Goal: Information Seeking & Learning: Find specific fact

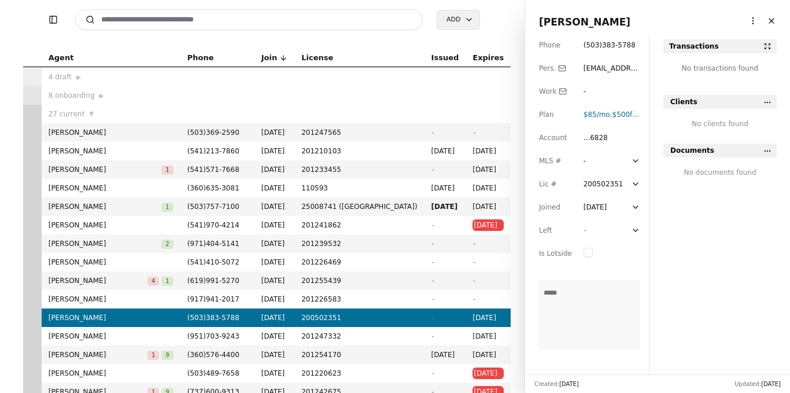
click at [173, 95] on div "8 onboarding ▶" at bounding box center [111, 96] width 125 height 12
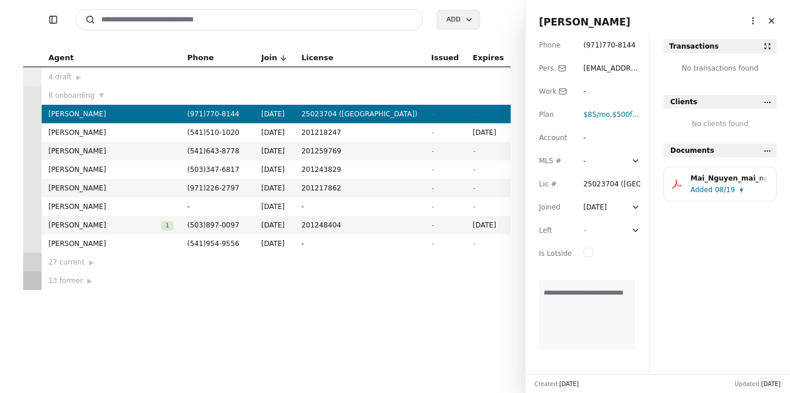
click at [129, 79] on div "4 draft ▶" at bounding box center [111, 77] width 125 height 12
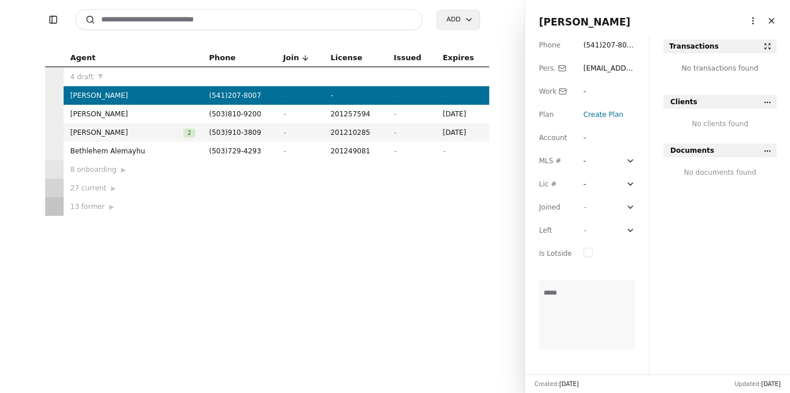
click at [156, 161] on td "8 onboarding ▶" at bounding box center [133, 169] width 139 height 18
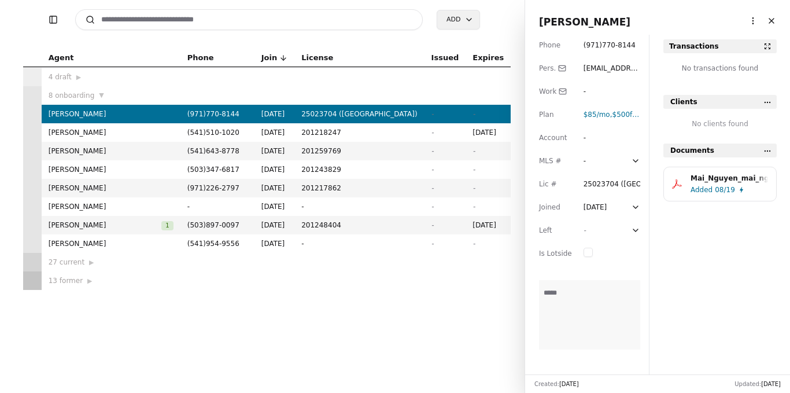
click at [173, 264] on div "27 current ▶" at bounding box center [111, 262] width 125 height 12
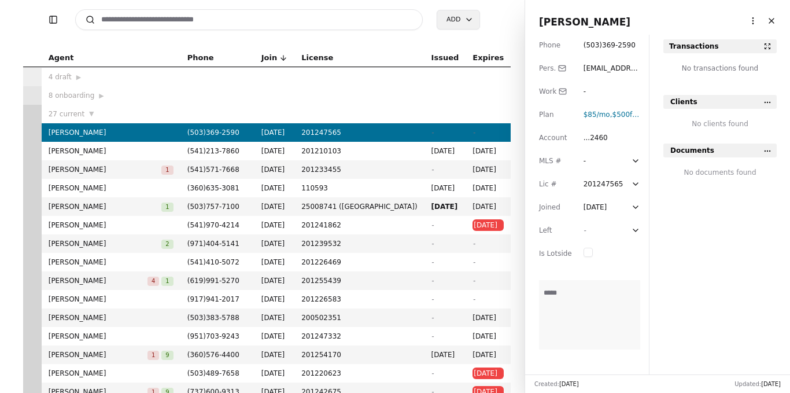
click at [154, 95] on div "8 onboarding ▶" at bounding box center [111, 96] width 125 height 12
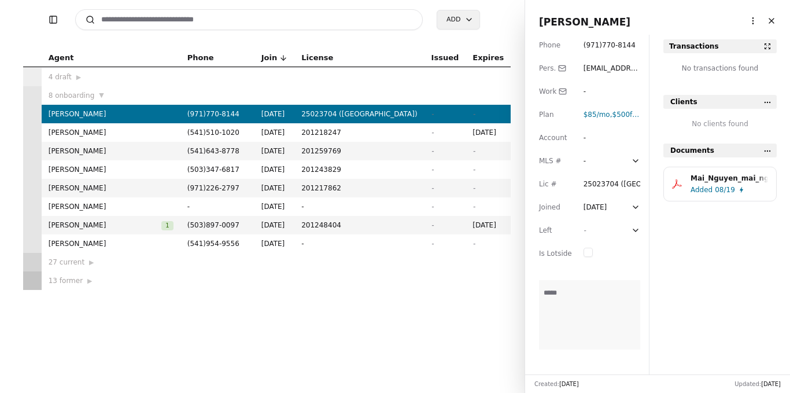
click at [134, 74] on div "4 draft ▶" at bounding box center [111, 77] width 125 height 12
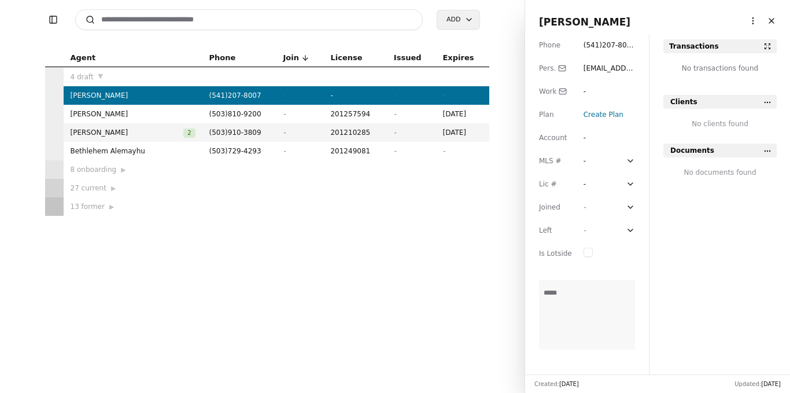
click at [144, 181] on td "27 current ▶" at bounding box center [133, 188] width 139 height 18
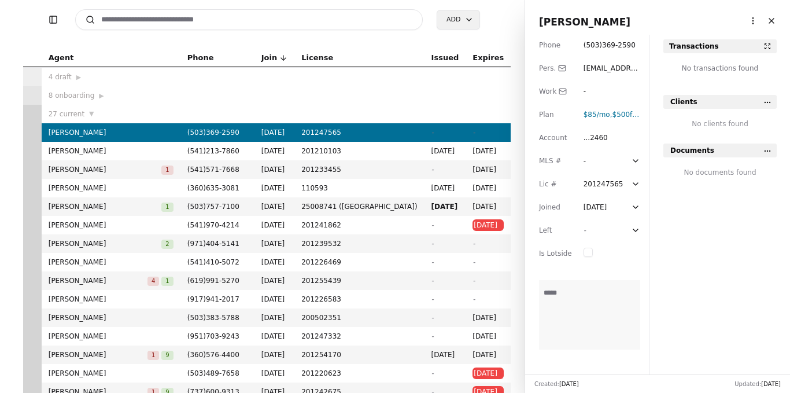
click at [379, 133] on span "201247565" at bounding box center [359, 133] width 116 height 12
click at [629, 113] on span "$500 fee" at bounding box center [626, 114] width 29 height 8
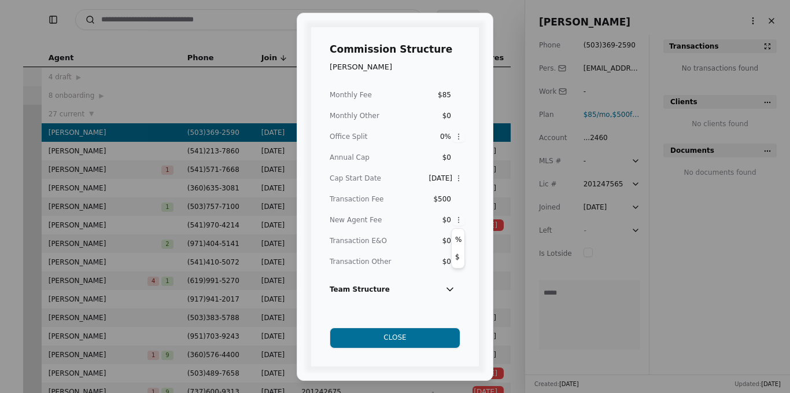
click at [454, 219] on div "Commission Structure [PERSON_NAME] Monthly Fee $85 Monthly Other $0 Office Spli…" at bounding box center [395, 196] width 790 height 393
click at [450, 219] on div "Commission Structure [PERSON_NAME] Monthly Fee $85 Monthly Other $0 Office Spli…" at bounding box center [395, 196] width 790 height 393
click at [450, 219] on div "$0" at bounding box center [440, 220] width 21 height 12
type input "*****"
click at [476, 302] on div "Commission Structure [PERSON_NAME] Monthly Fee $85 Monthly Other $0 Office Spli…" at bounding box center [395, 196] width 168 height 339
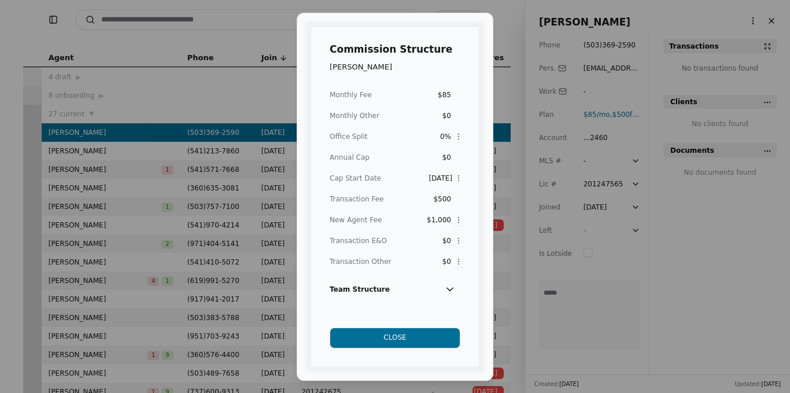
click at [428, 334] on button "Close" at bounding box center [395, 337] width 131 height 21
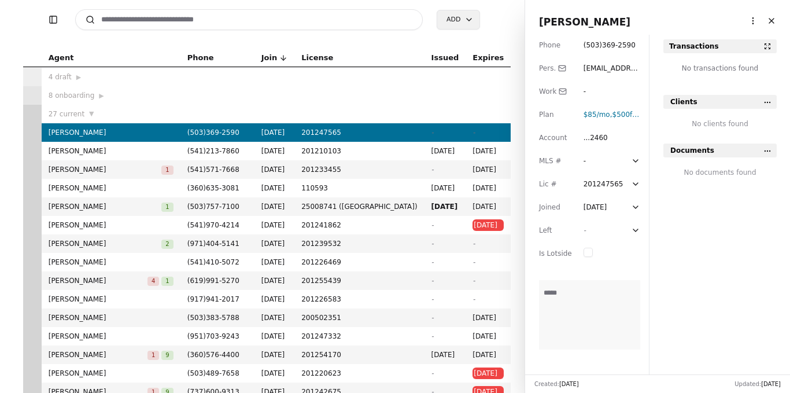
click at [636, 118] on div "Phone ( 503 ) 369 - 2590 Pers. [EMAIL_ADDRESS][DOMAIN_NAME] Work - Plan $85 /mo…" at bounding box center [587, 204] width 124 height 339
click at [629, 116] on span "$500 fee" at bounding box center [626, 114] width 29 height 8
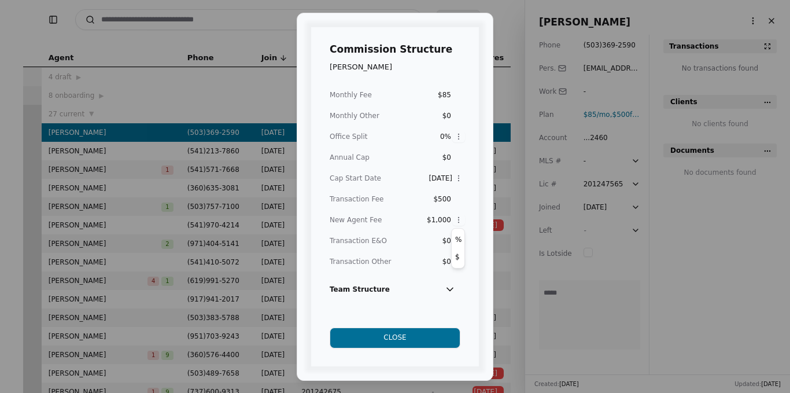
click at [458, 219] on div "Commission Structure [PERSON_NAME] Monthly Fee $85 Monthly Other $0 Office Spli…" at bounding box center [395, 196] width 790 height 393
click at [446, 223] on div "Commission Structure [PERSON_NAME] Monthly Fee $85 Monthly Other $0 Office Spli…" at bounding box center [395, 196] width 790 height 393
click at [446, 223] on div "$1,000" at bounding box center [439, 220] width 24 height 12
type input "*****"
click at [421, 339] on button "Close" at bounding box center [395, 337] width 131 height 21
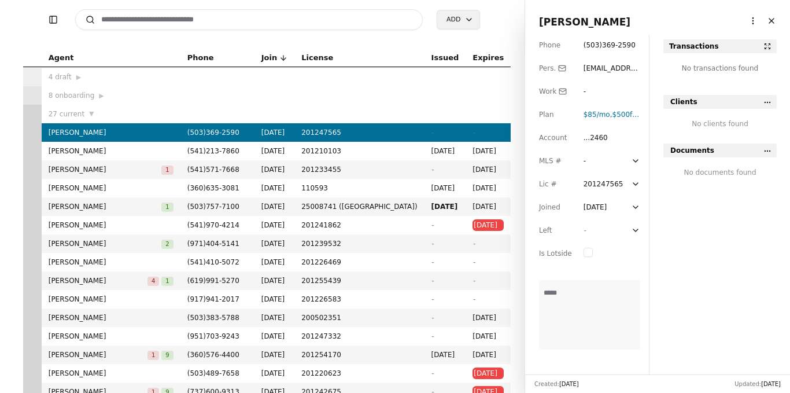
click at [243, 99] on td at bounding box center [217, 95] width 74 height 18
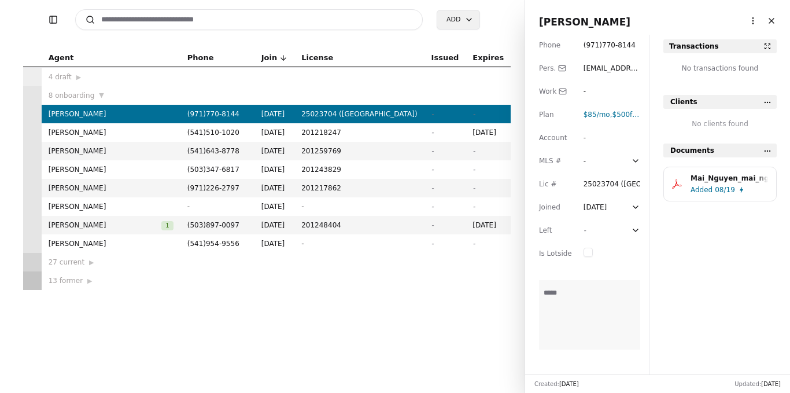
click at [141, 261] on div "27 current ▶" at bounding box center [111, 262] width 125 height 12
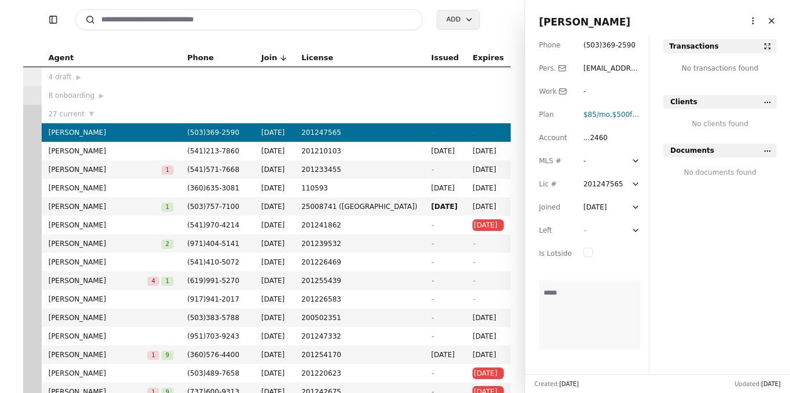
click at [158, 133] on span "[PERSON_NAME]" at bounding box center [111, 133] width 125 height 12
click at [131, 94] on div "8 onboarding ▶" at bounding box center [111, 96] width 125 height 12
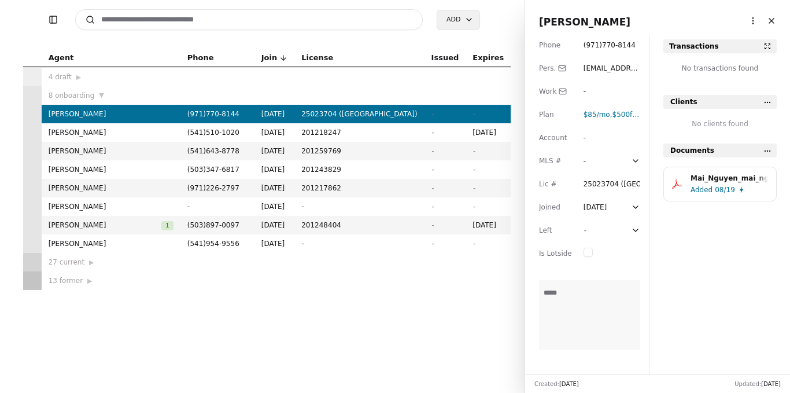
click at [715, 180] on div "Mai_Nguyen_mai_nguyen_gideon_sylvan.pdf" at bounding box center [728, 178] width 77 height 12
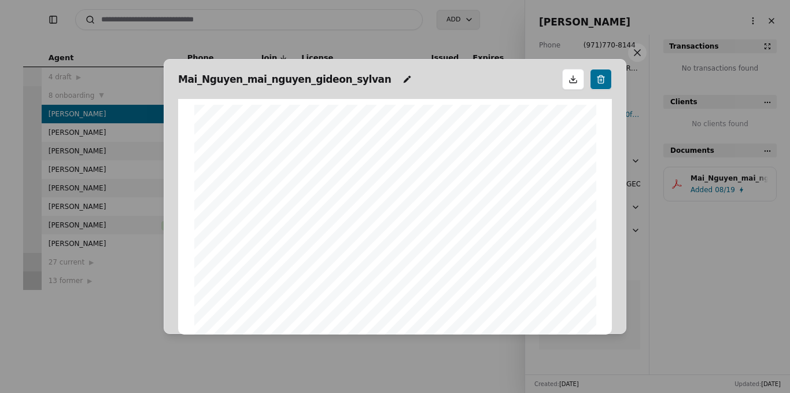
scroll to position [6, 0]
click at [602, 82] on button at bounding box center [601, 79] width 22 height 21
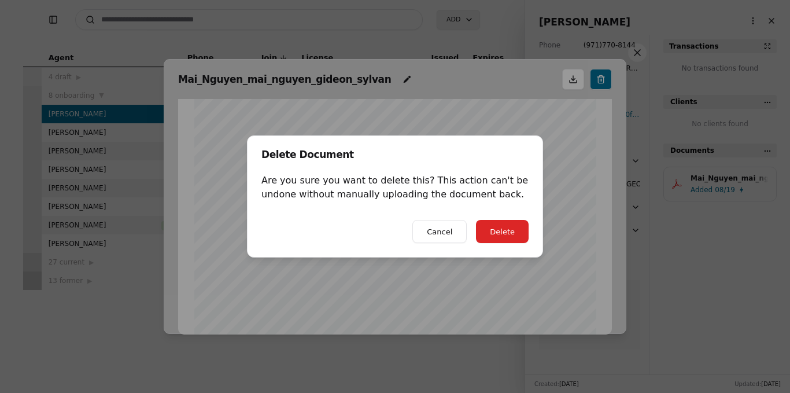
click at [457, 231] on button "Cancel" at bounding box center [439, 231] width 54 height 23
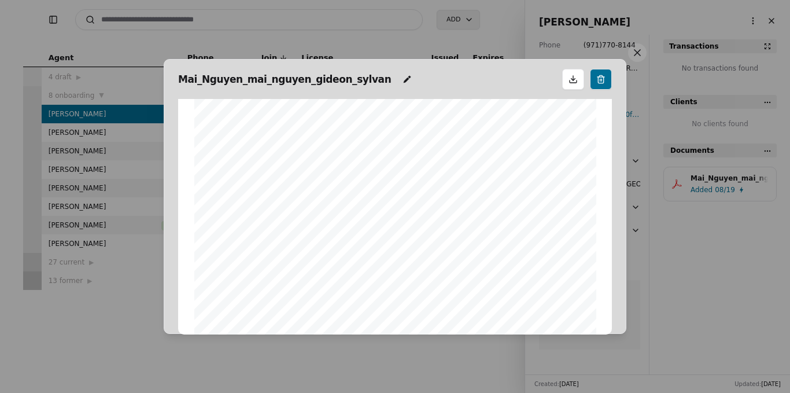
click at [634, 55] on button at bounding box center [637, 52] width 18 height 18
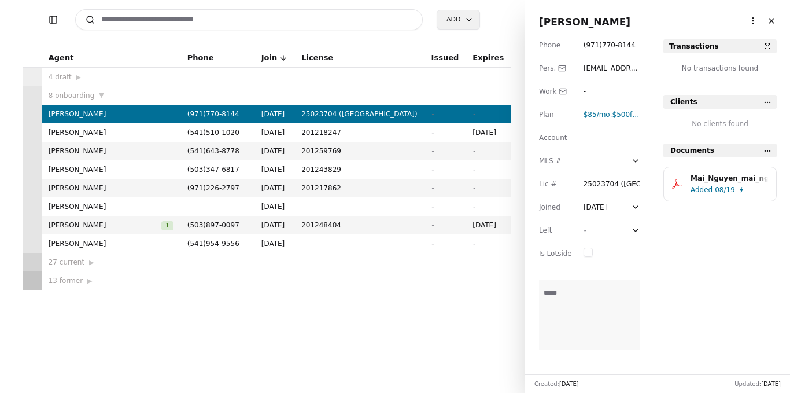
click at [250, 260] on td at bounding box center [217, 262] width 74 height 18
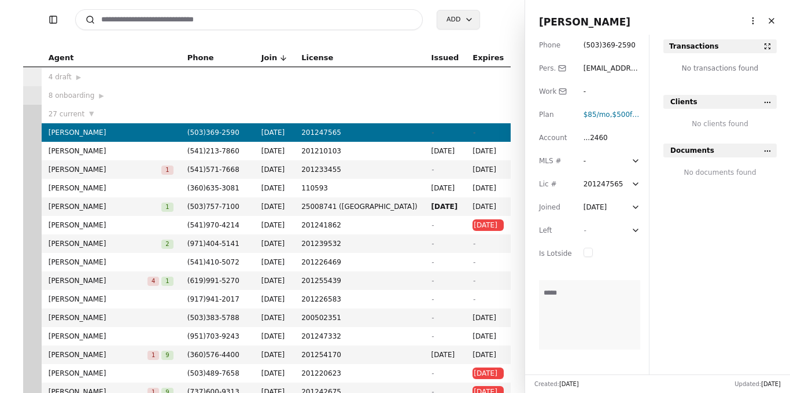
click at [10, 122] on div "Agent Phone Join License Issued Expires 4 draft ▶ 8 onboarding ▶ 27 current ▼ […" at bounding box center [266, 221] width 515 height 344
click at [98, 99] on div "8 onboarding ▶" at bounding box center [111, 96] width 125 height 12
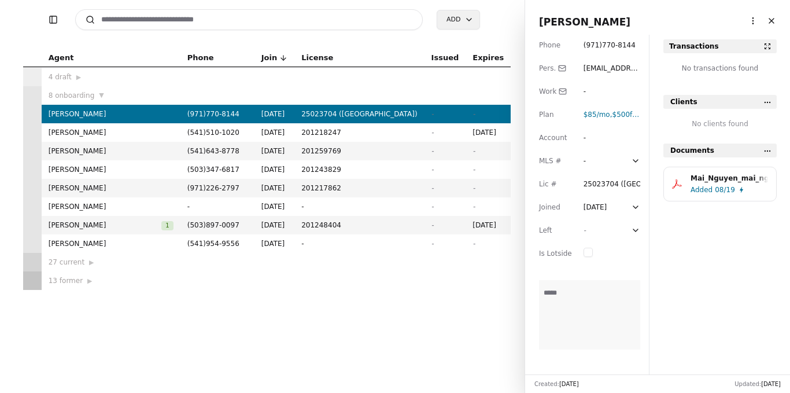
click at [145, 158] on td "[PERSON_NAME]" at bounding box center [111, 151] width 139 height 18
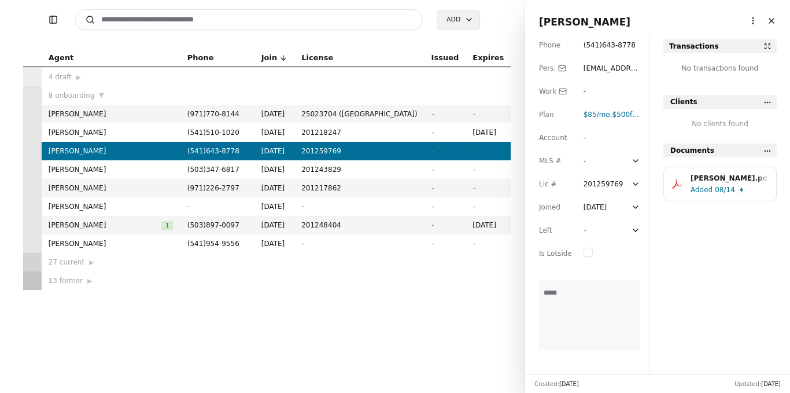
click at [173, 127] on span "[PERSON_NAME]" at bounding box center [111, 133] width 125 height 12
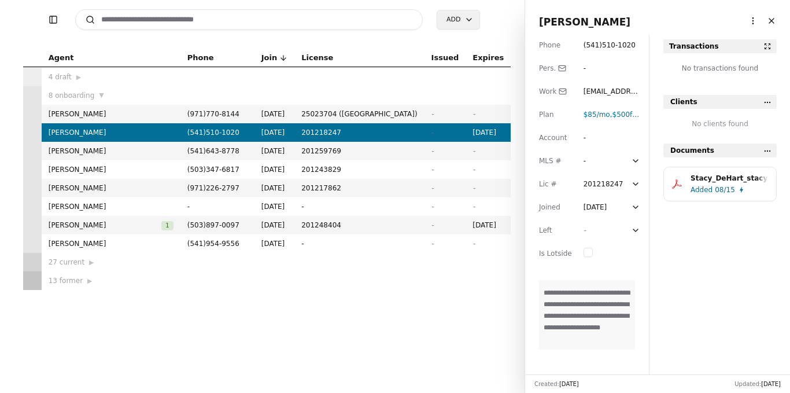
click at [99, 260] on div "27 current ▶" at bounding box center [111, 262] width 125 height 12
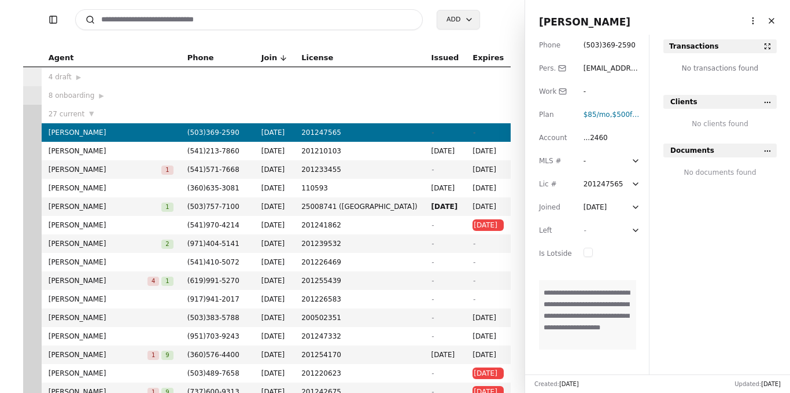
click at [771, 149] on html "Toggle Sidebar Search Add Agent Phone Join License Issued Expires 4 draft ▶ 8 o…" at bounding box center [395, 196] width 790 height 393
click at [755, 168] on div "Upload Document" at bounding box center [739, 171] width 77 height 19
click at [764, 153] on html "Toggle Sidebar Search Add Agent Phone Join License Issued Expires 4 draft ▶ 8 o…" at bounding box center [395, 196] width 790 height 393
click at [751, 173] on div "Upload Document" at bounding box center [739, 171] width 77 height 19
click at [135, 150] on span "[PERSON_NAME]" at bounding box center [111, 151] width 125 height 12
